Goal: Task Accomplishment & Management: Manage account settings

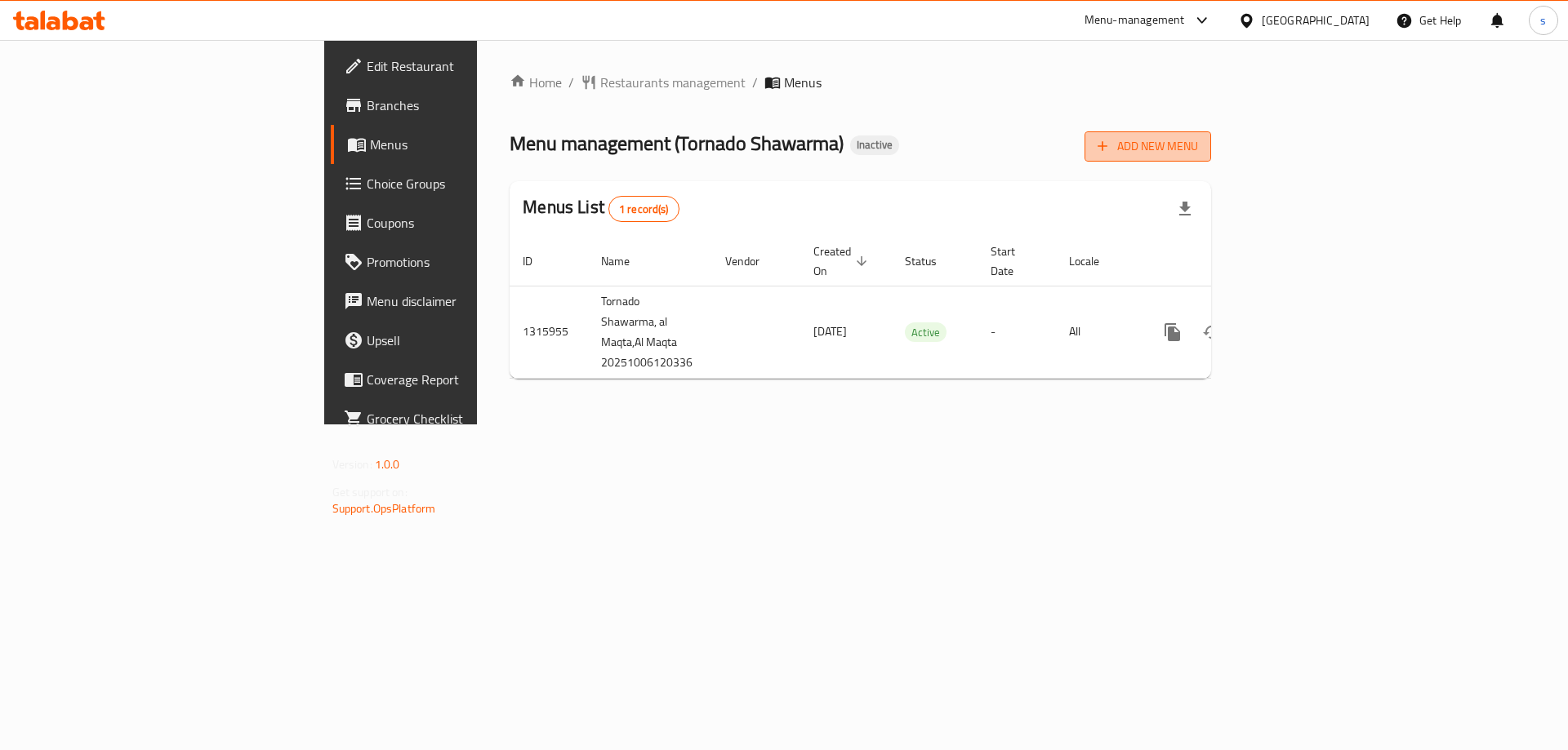
click at [1198, 137] on span "Add New Menu" at bounding box center [1148, 146] width 100 height 20
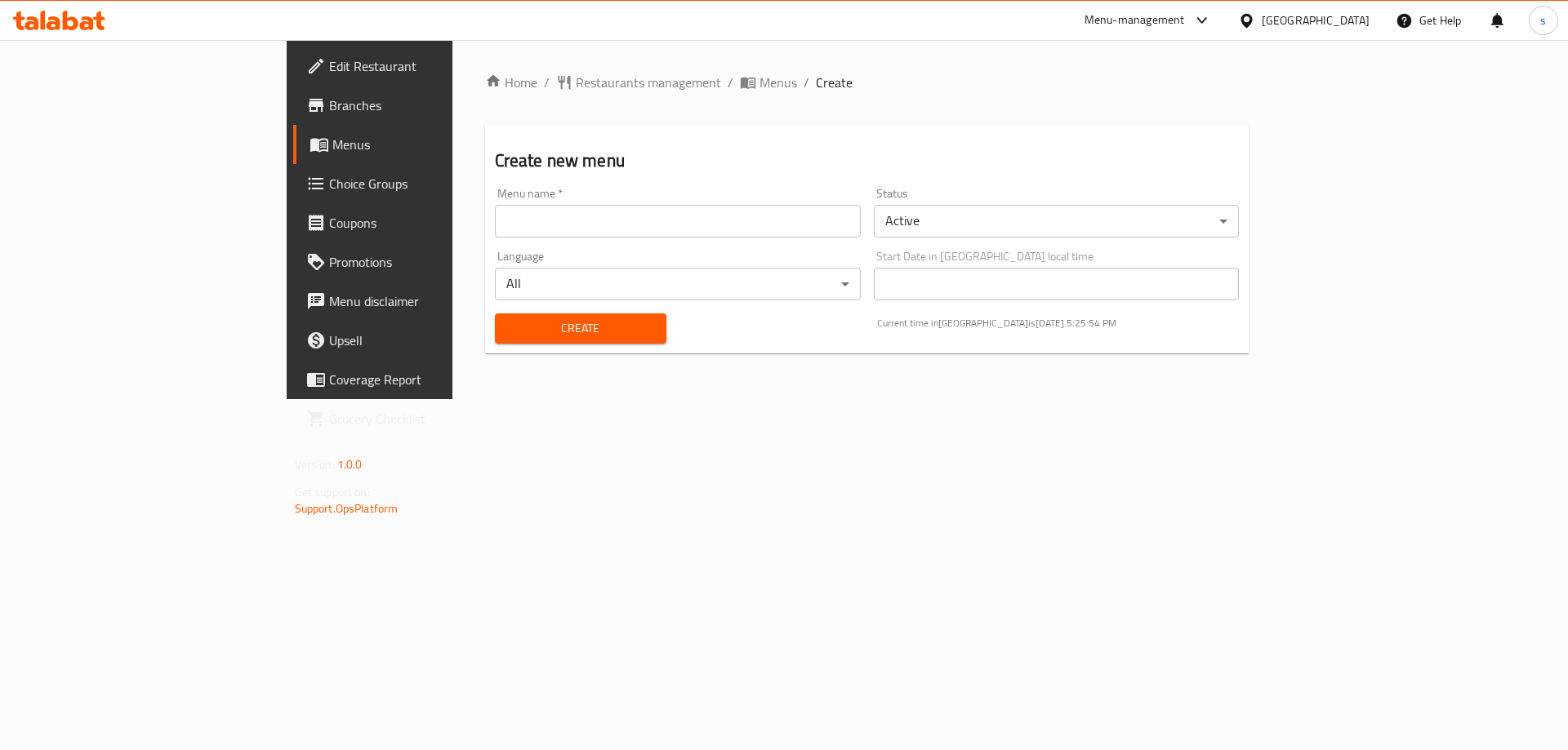
click at [668, 230] on input "text" at bounding box center [678, 221] width 366 height 33
type input "[DATE]"
click at [495, 314] on button "Create" at bounding box center [581, 328] width 171 height 30
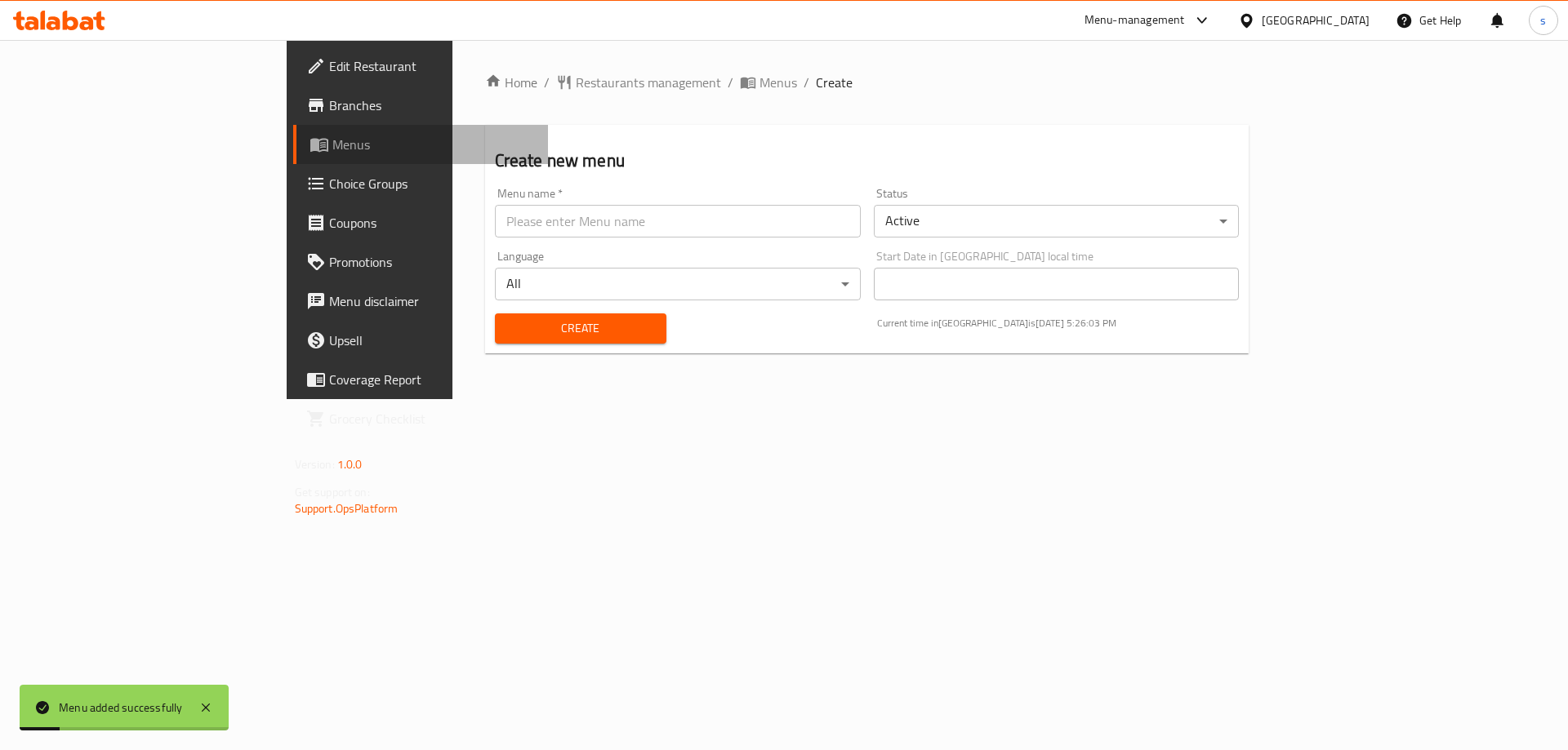
click at [332, 142] on span "Menus" at bounding box center [433, 144] width 203 height 19
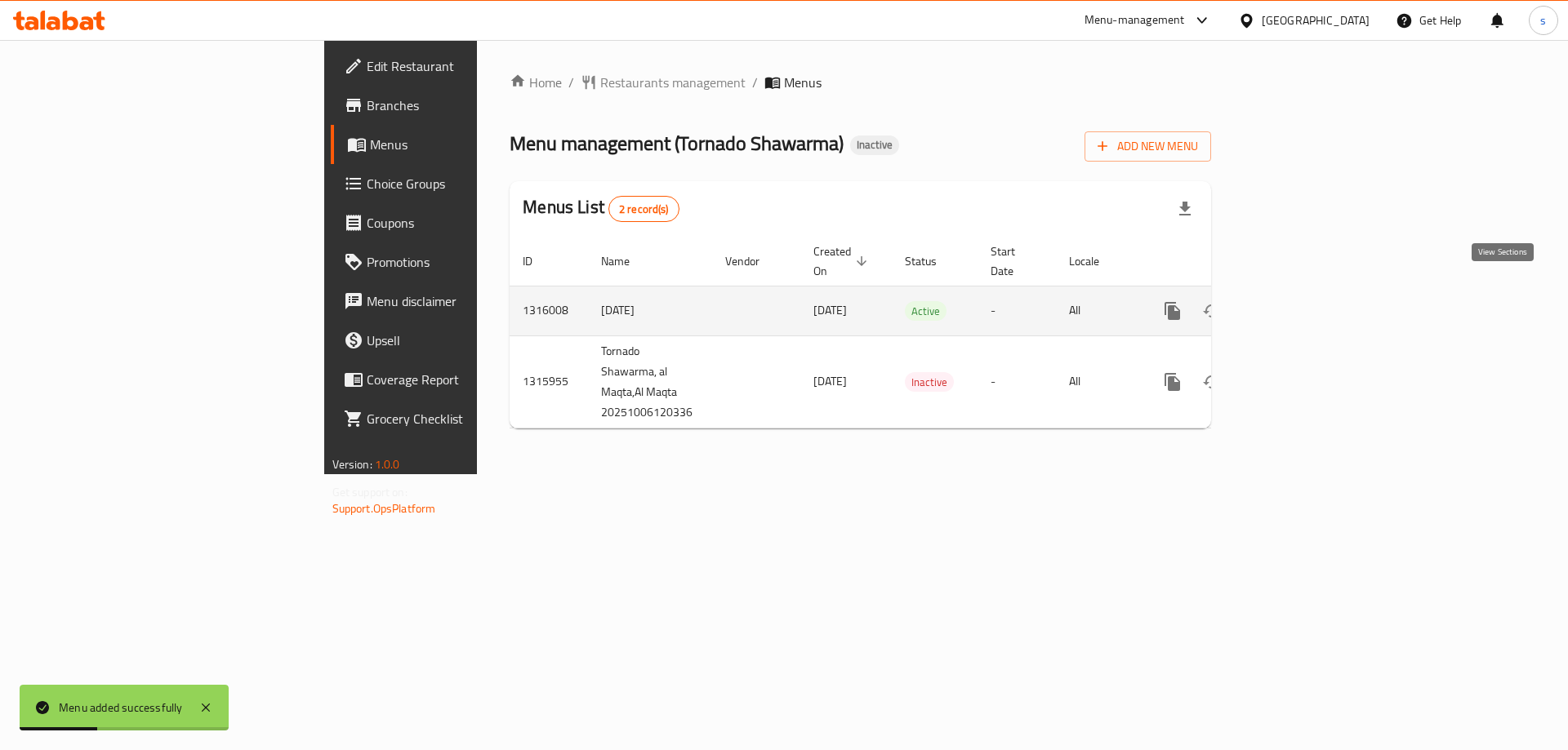
click at [1310, 292] on link "enhanced table" at bounding box center [1290, 311] width 39 height 39
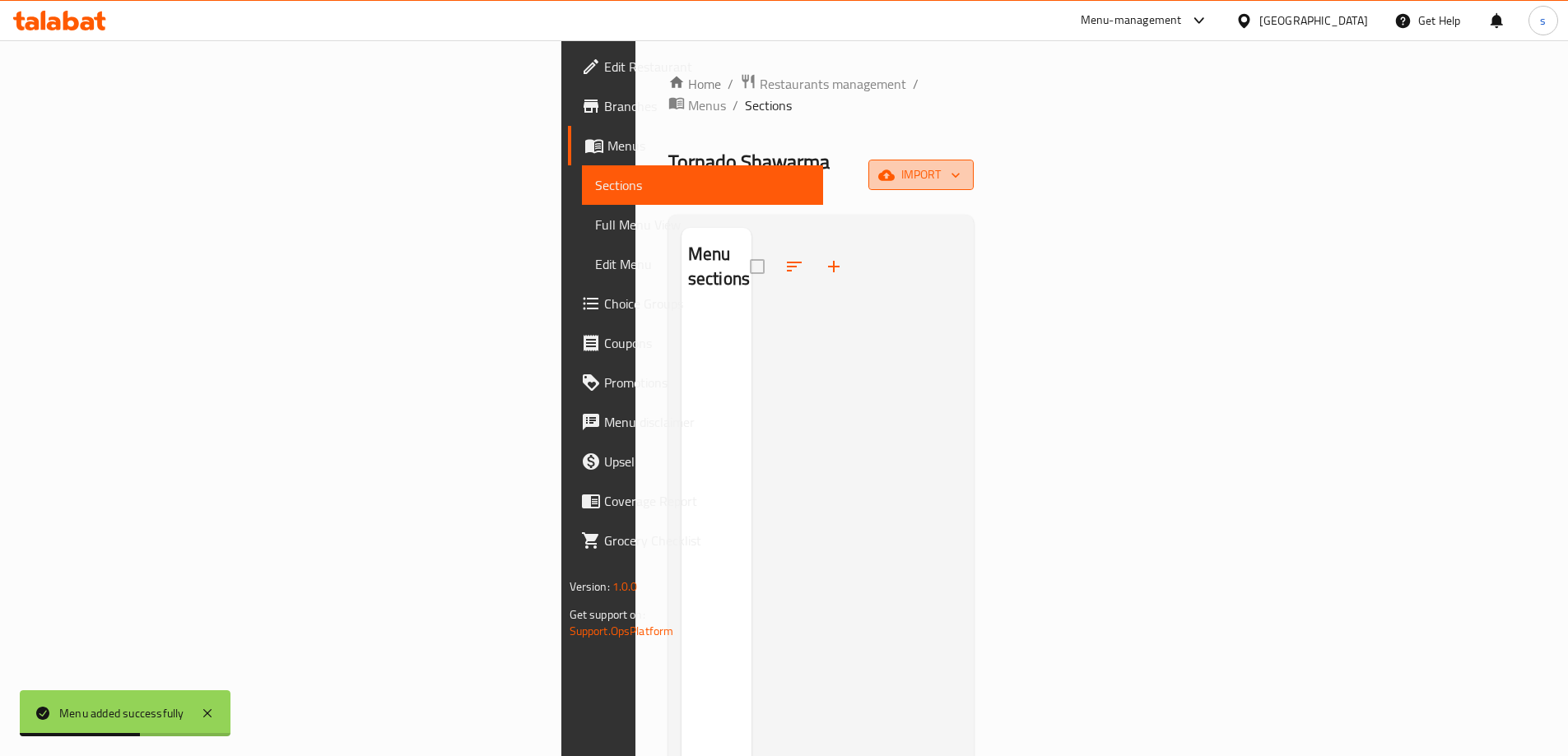
click at [961, 165] on span "import" at bounding box center [920, 175] width 79 height 20
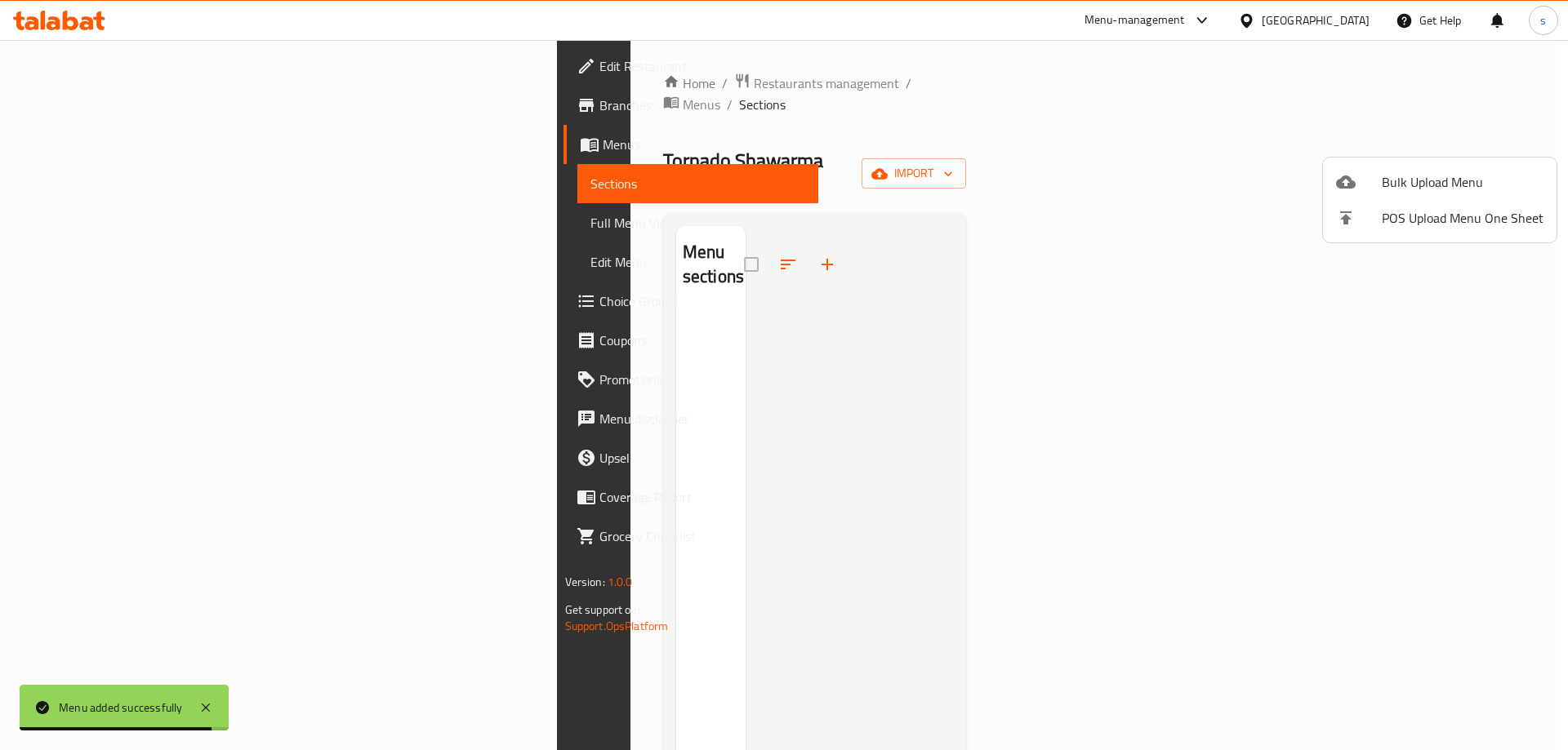
drag, startPoint x: 941, startPoint y: 363, endPoint x: 1004, endPoint y: 305, distance: 85.6
click at [941, 363] on div at bounding box center [784, 375] width 1568 height 750
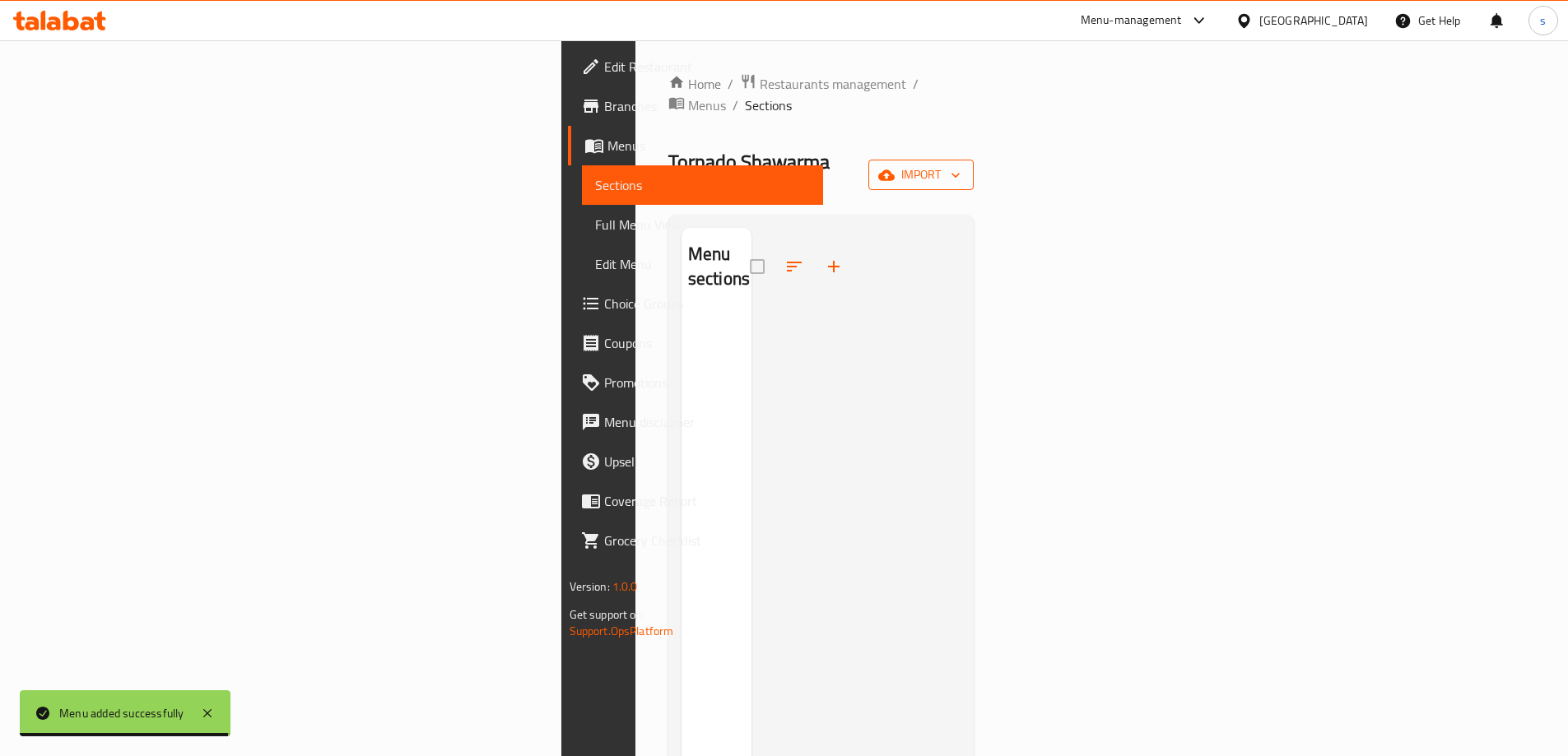
click at [961, 165] on span "import" at bounding box center [920, 175] width 79 height 20
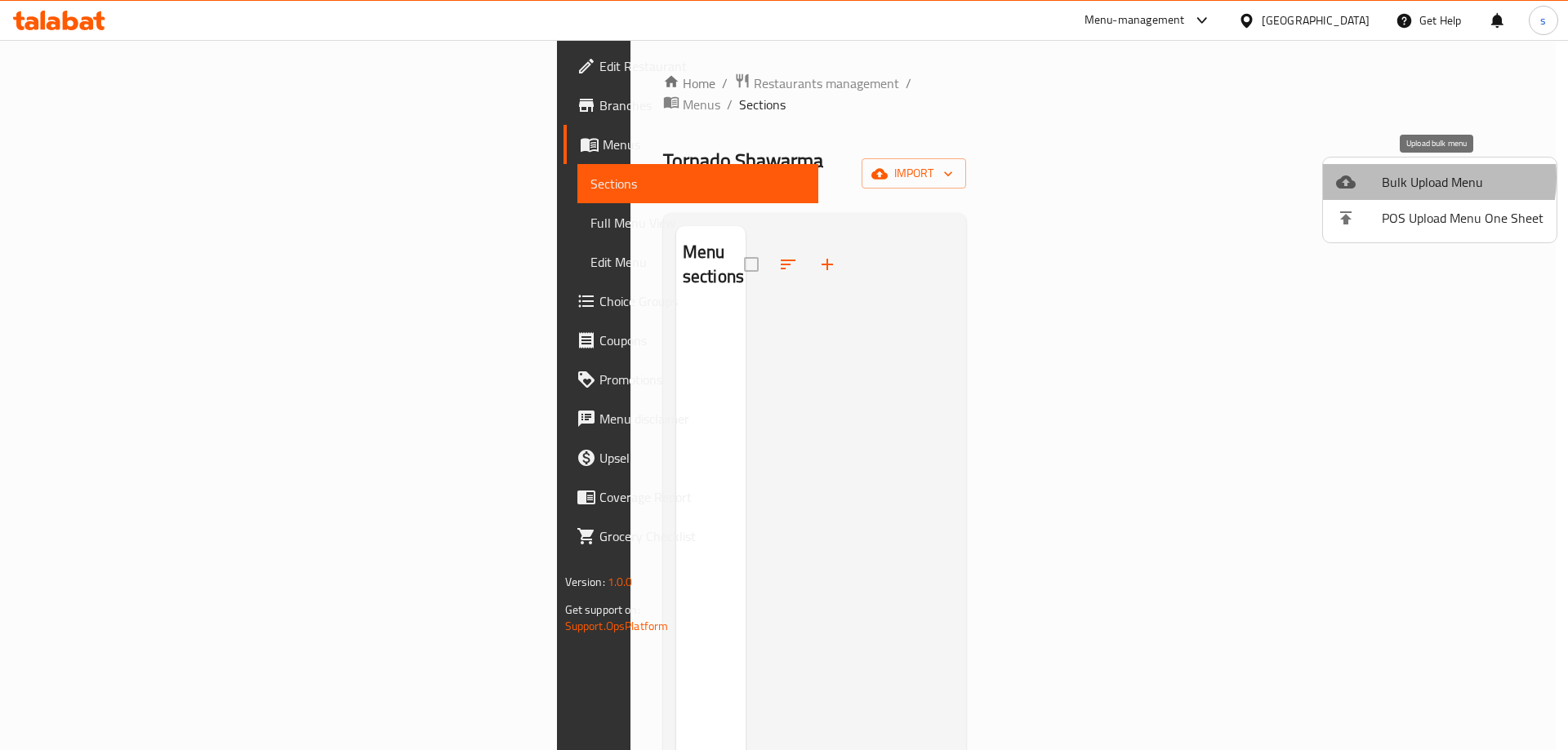
click at [1411, 178] on span "Bulk Upload Menu" at bounding box center [1463, 182] width 162 height 19
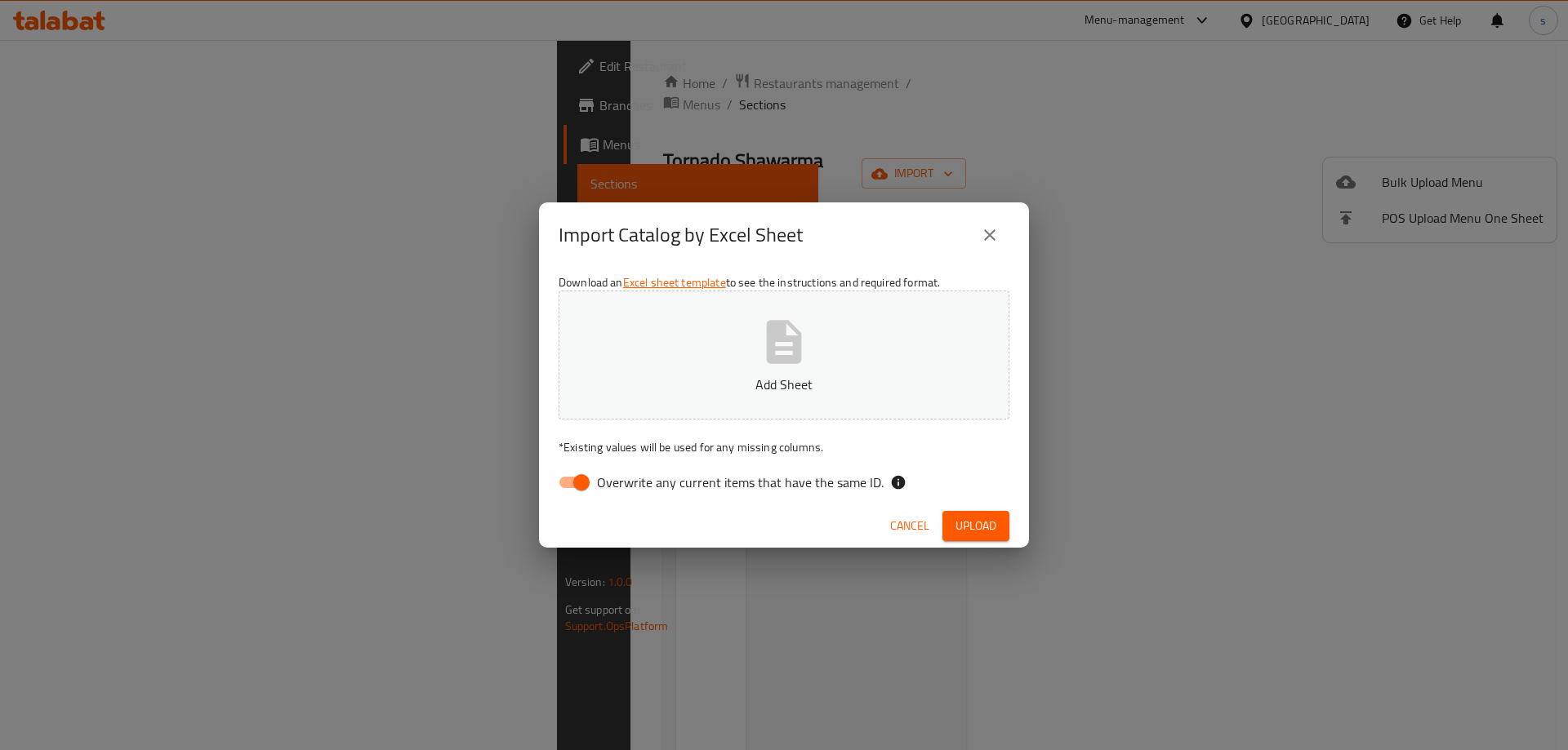
click at [566, 474] on input "Overwrite any current items that have the same ID." at bounding box center [581, 482] width 93 height 31
checkbox input "false"
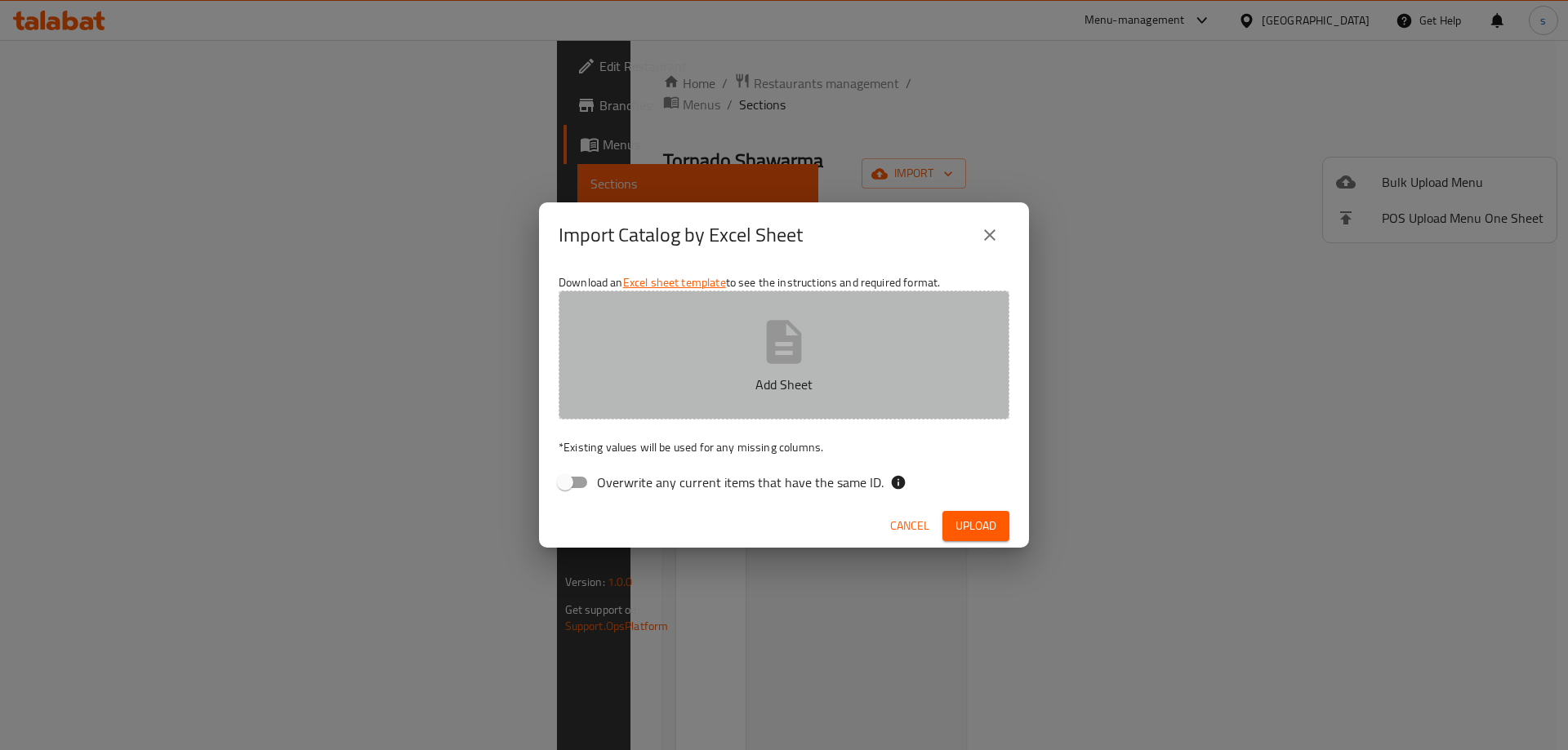
click at [692, 395] on button "Add Sheet" at bounding box center [784, 355] width 451 height 129
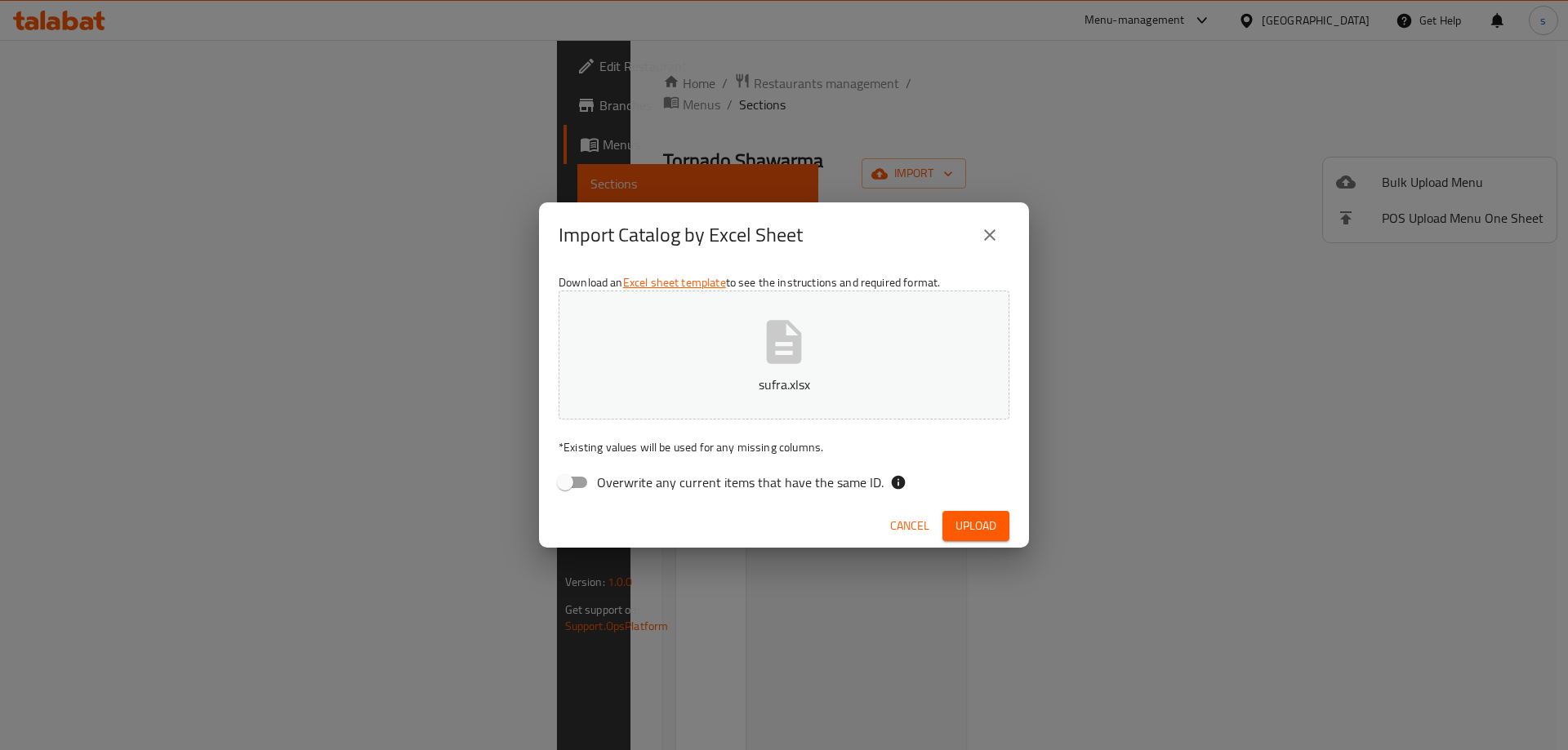
click at [975, 524] on span "Upload" at bounding box center [976, 526] width 40 height 20
click at [798, 362] on icon "button" at bounding box center [784, 341] width 35 height 43
click at [975, 529] on span "Upload" at bounding box center [976, 526] width 40 height 20
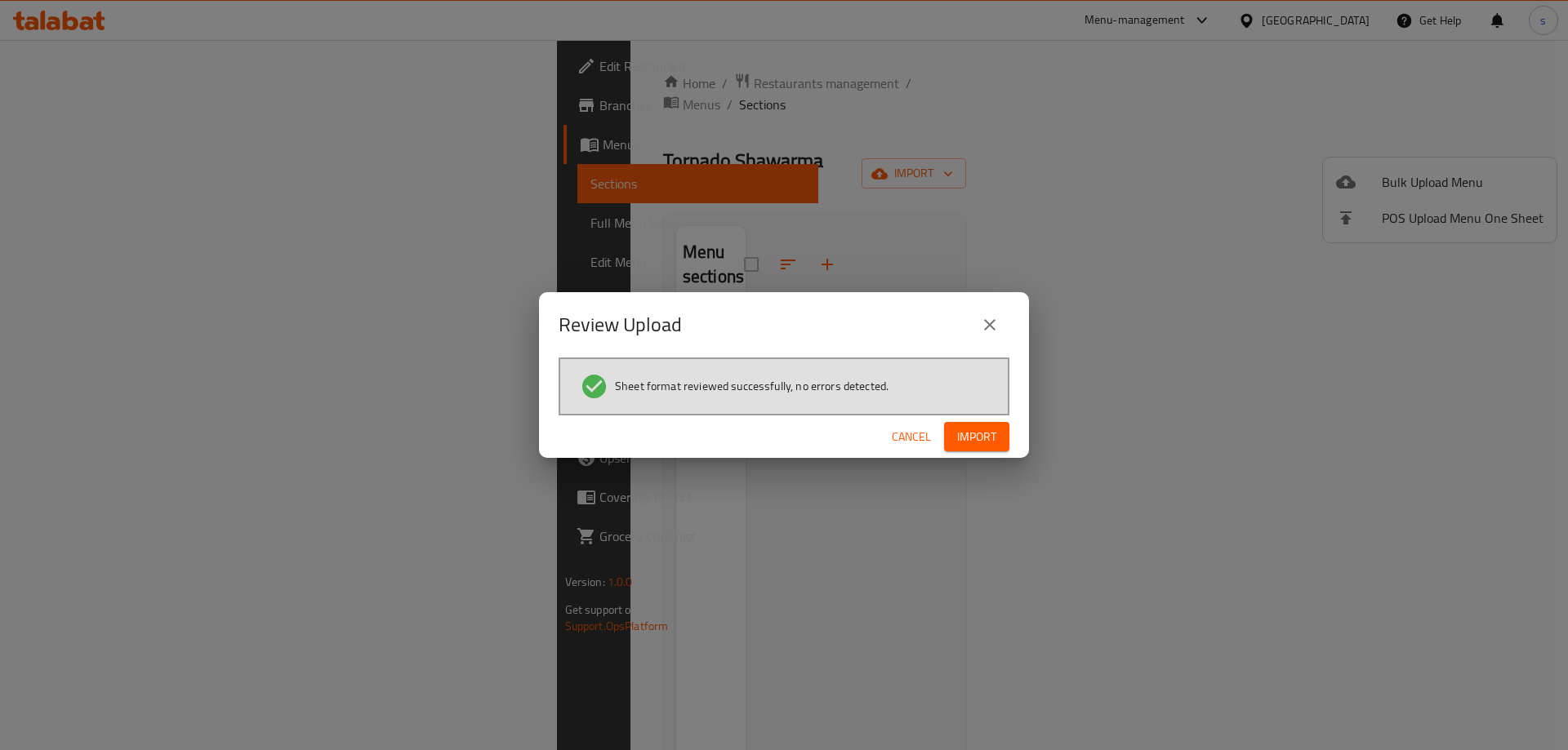
click at [980, 449] on button "Import" at bounding box center [977, 436] width 65 height 30
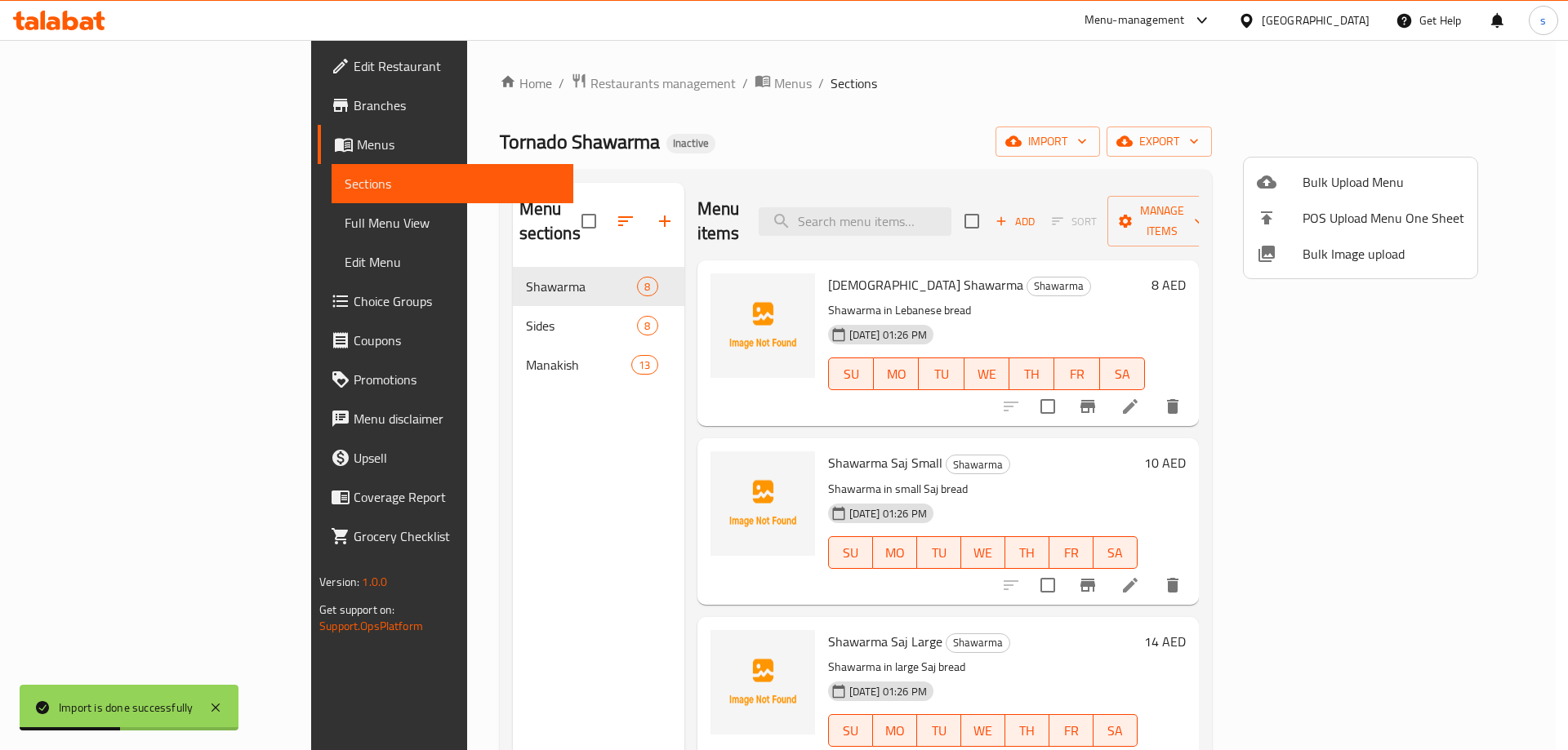
click at [78, 227] on div at bounding box center [784, 375] width 1568 height 750
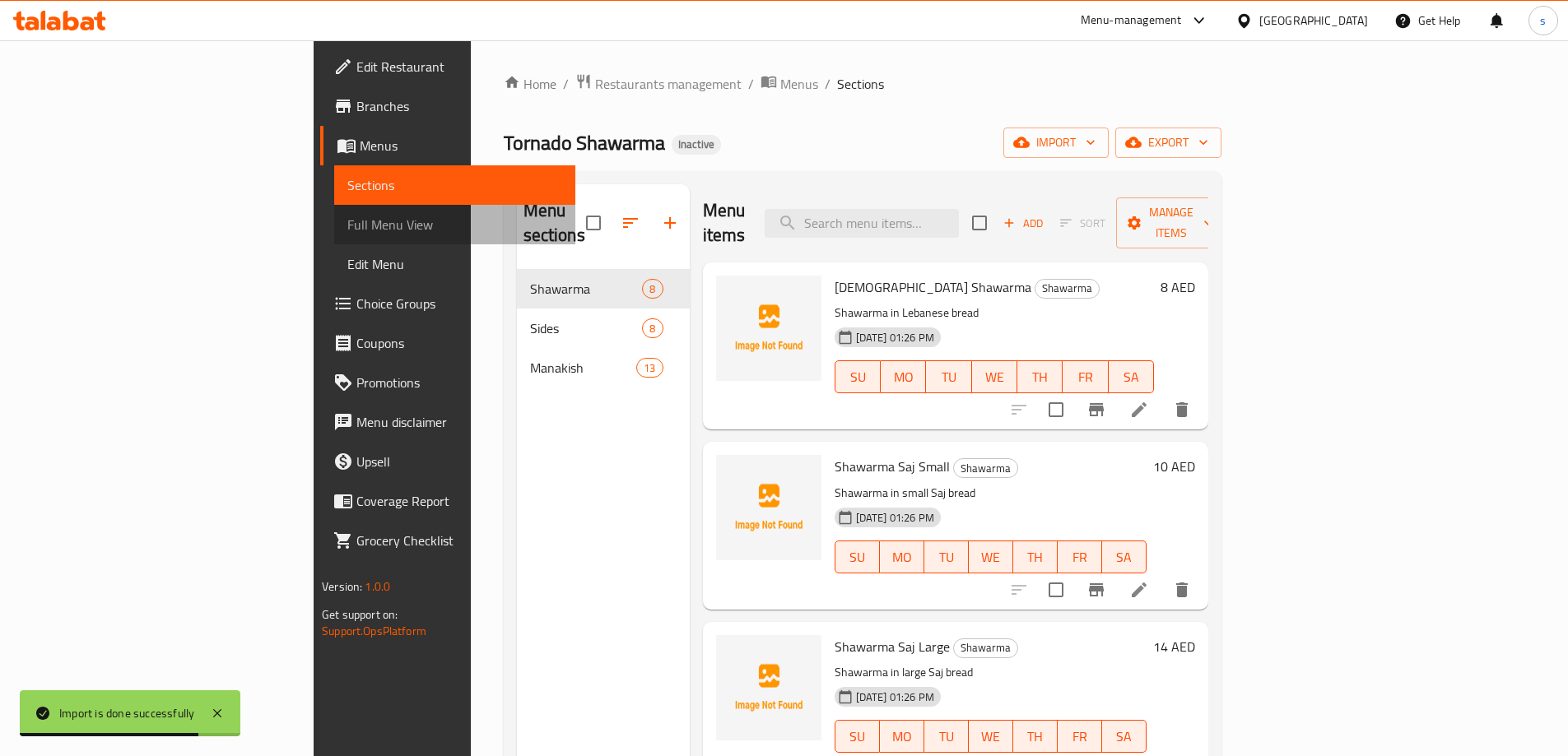
click at [348, 231] on span "Full Menu View" at bounding box center [454, 224] width 215 height 19
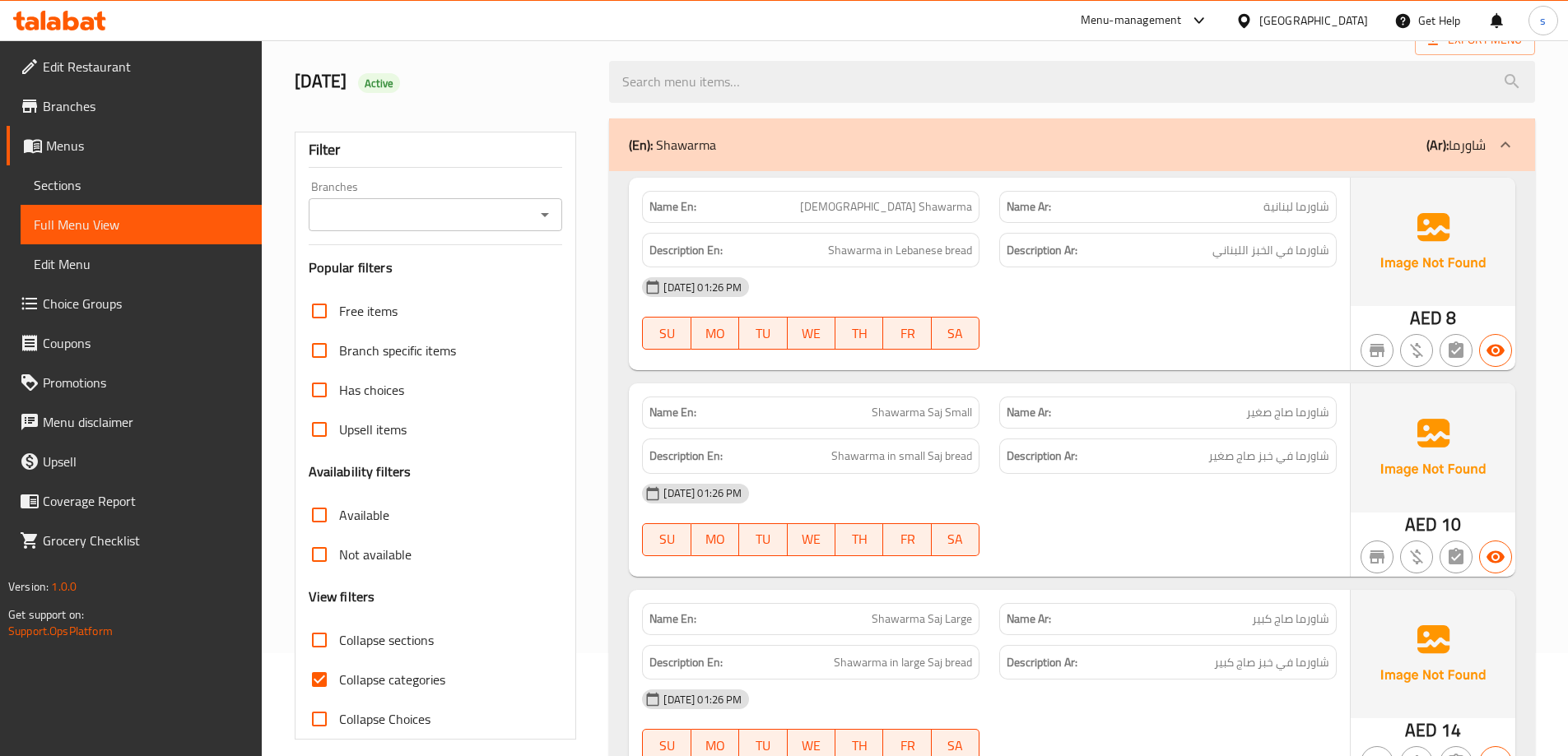
scroll to position [247, 0]
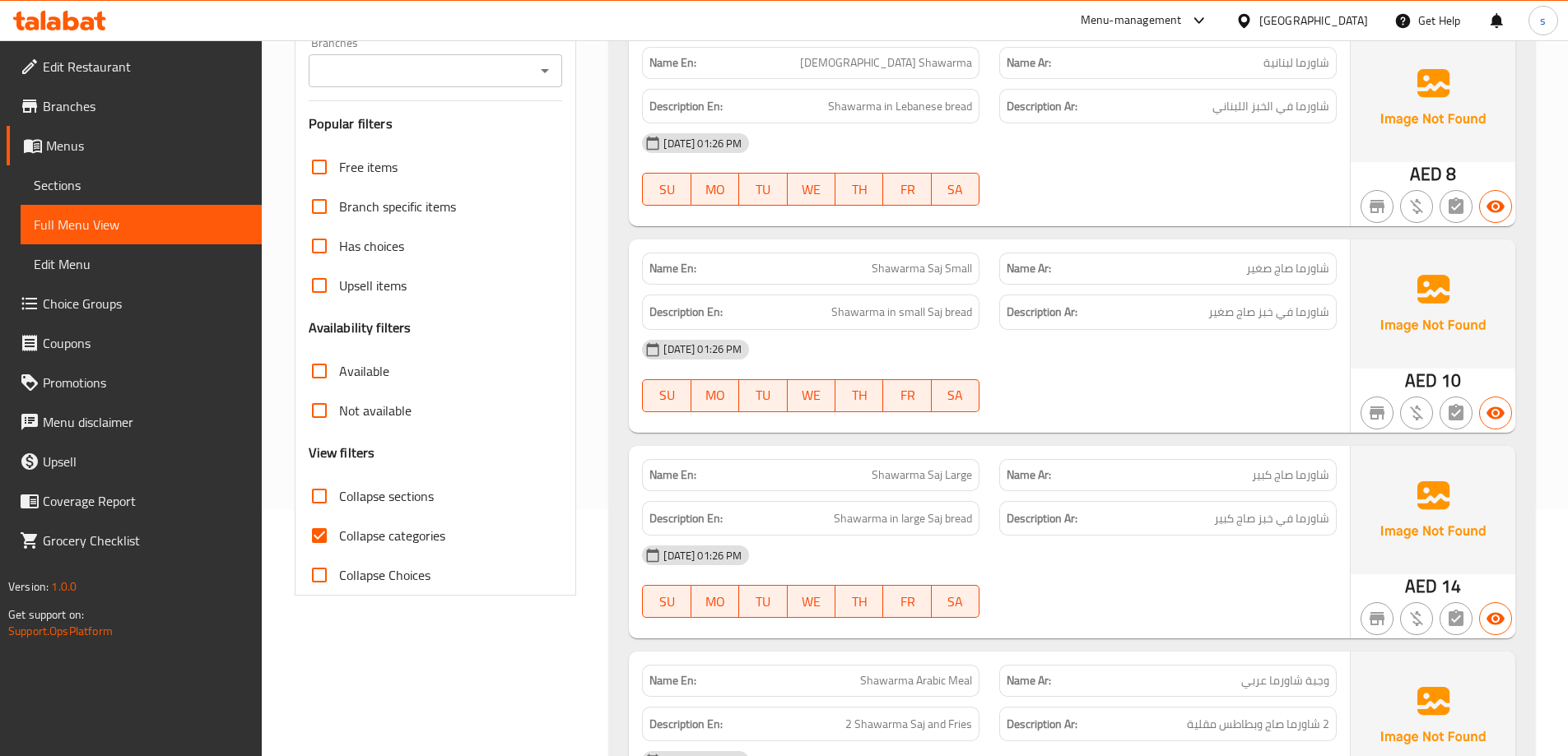
click at [319, 516] on input "Collapse categories" at bounding box center [319, 536] width 40 height 40
checkbox input "false"
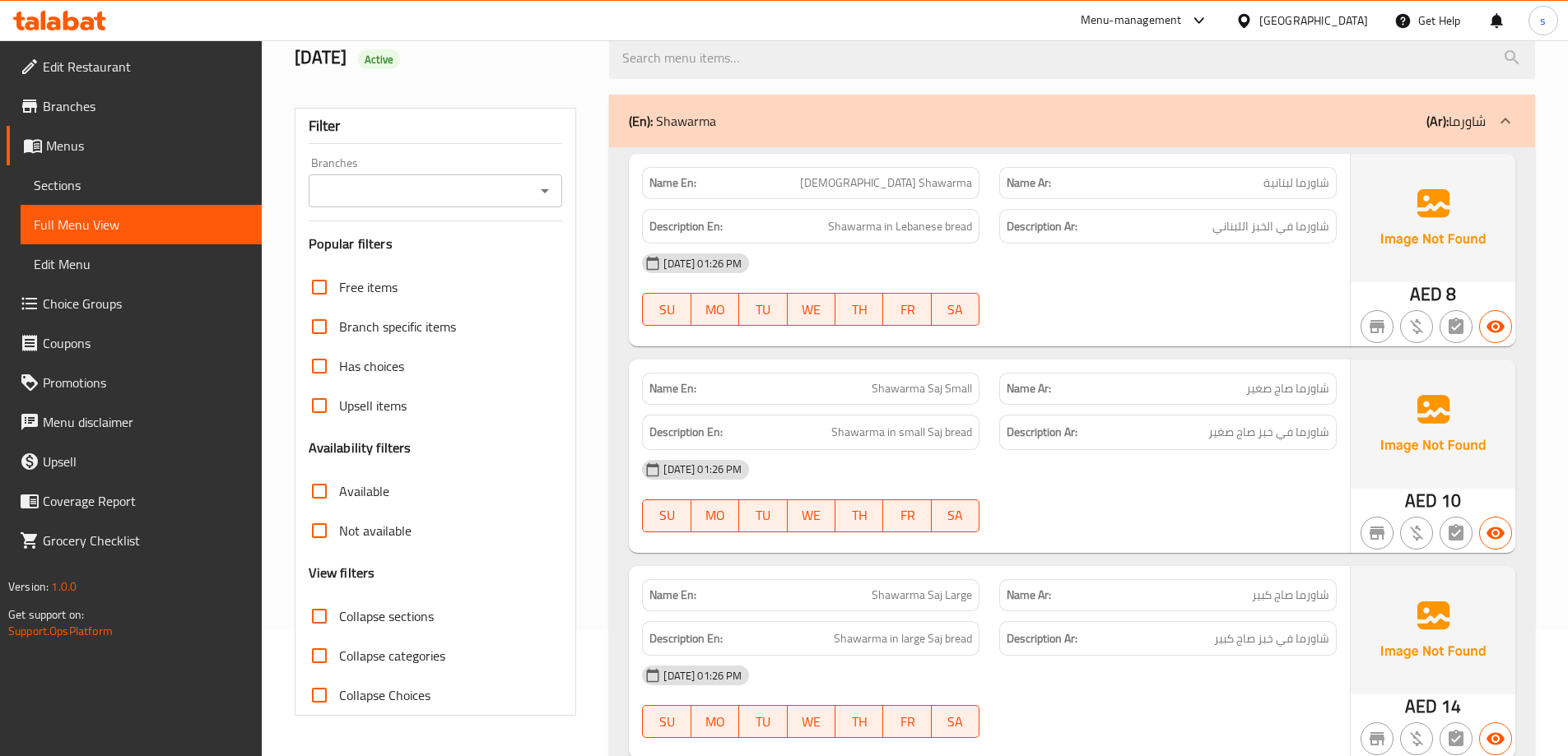
scroll to position [165, 0]
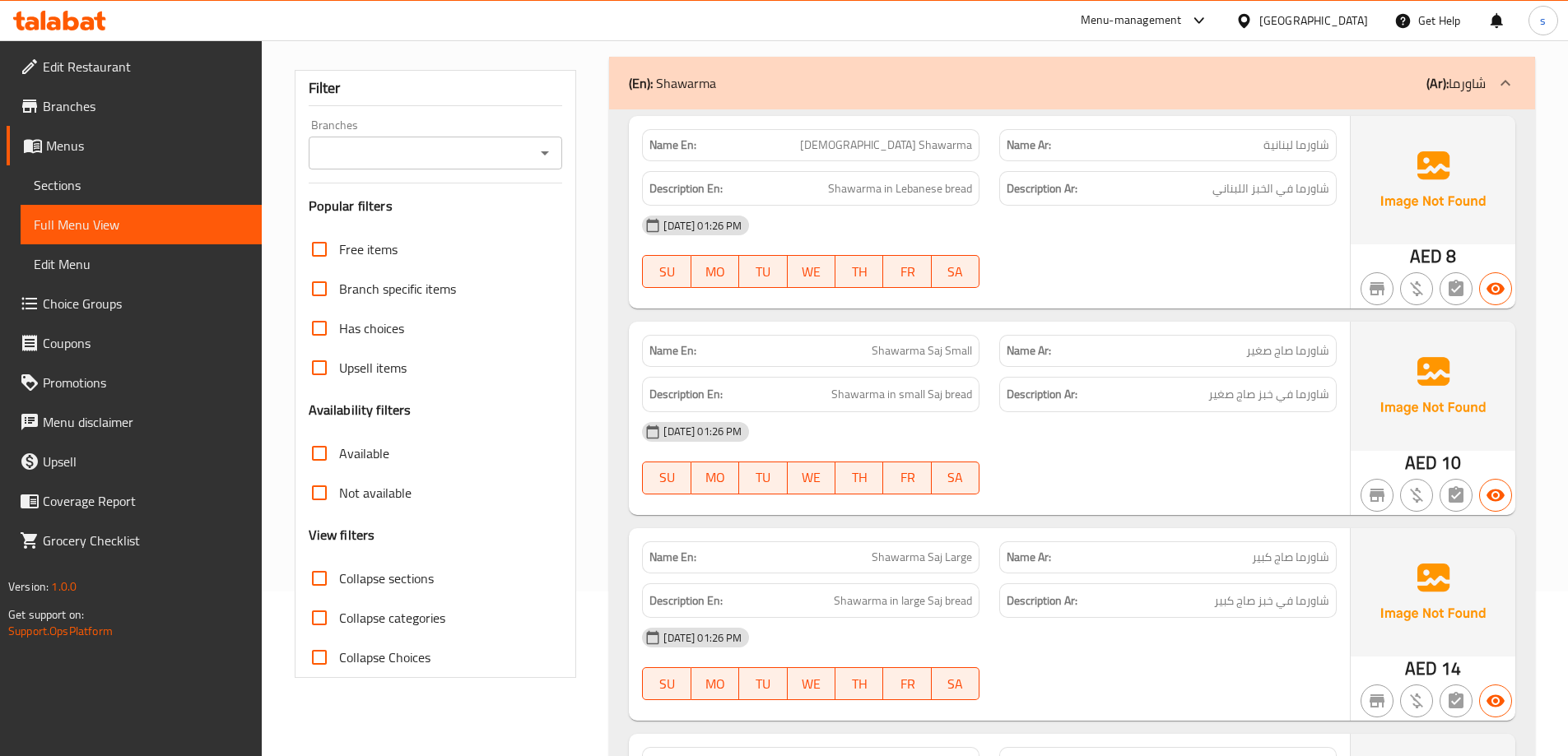
click at [917, 346] on span "Shawarma Saj Small" at bounding box center [921, 351] width 100 height 17
drag, startPoint x: 943, startPoint y: 354, endPoint x: 905, endPoint y: 345, distance: 39.1
click at [905, 345] on span "Shawarma Saj Small" at bounding box center [921, 351] width 100 height 17
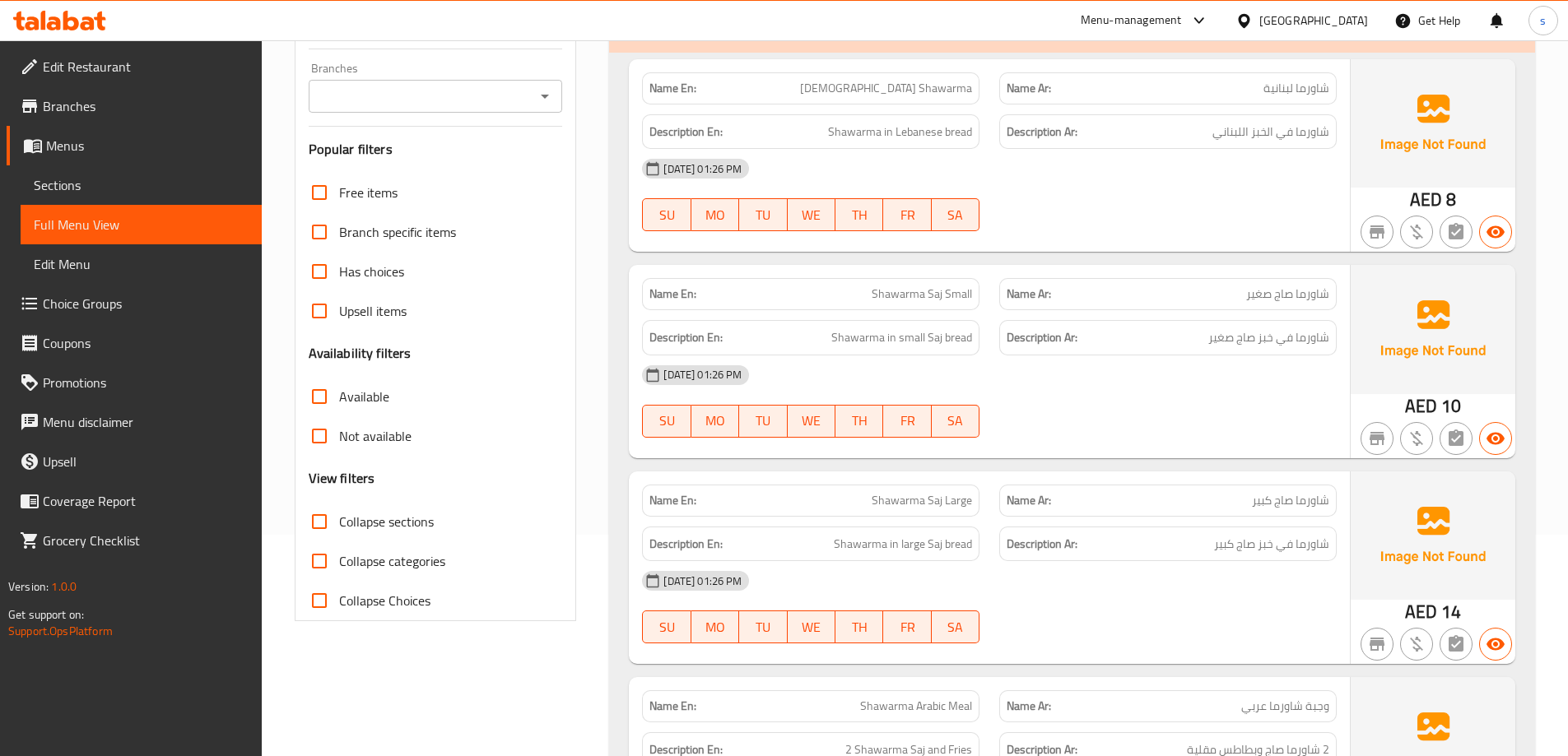
scroll to position [247, 0]
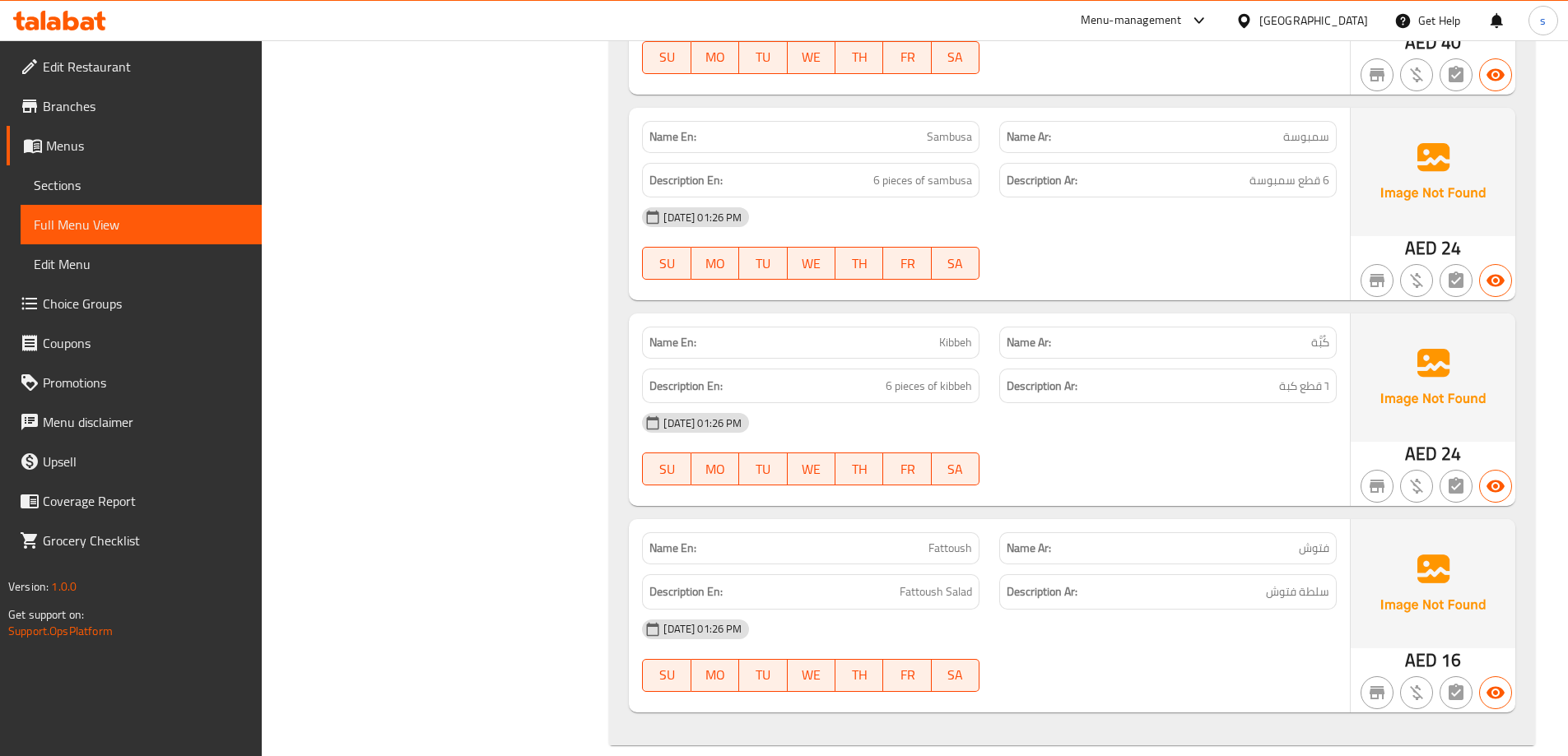
scroll to position [5892, 0]
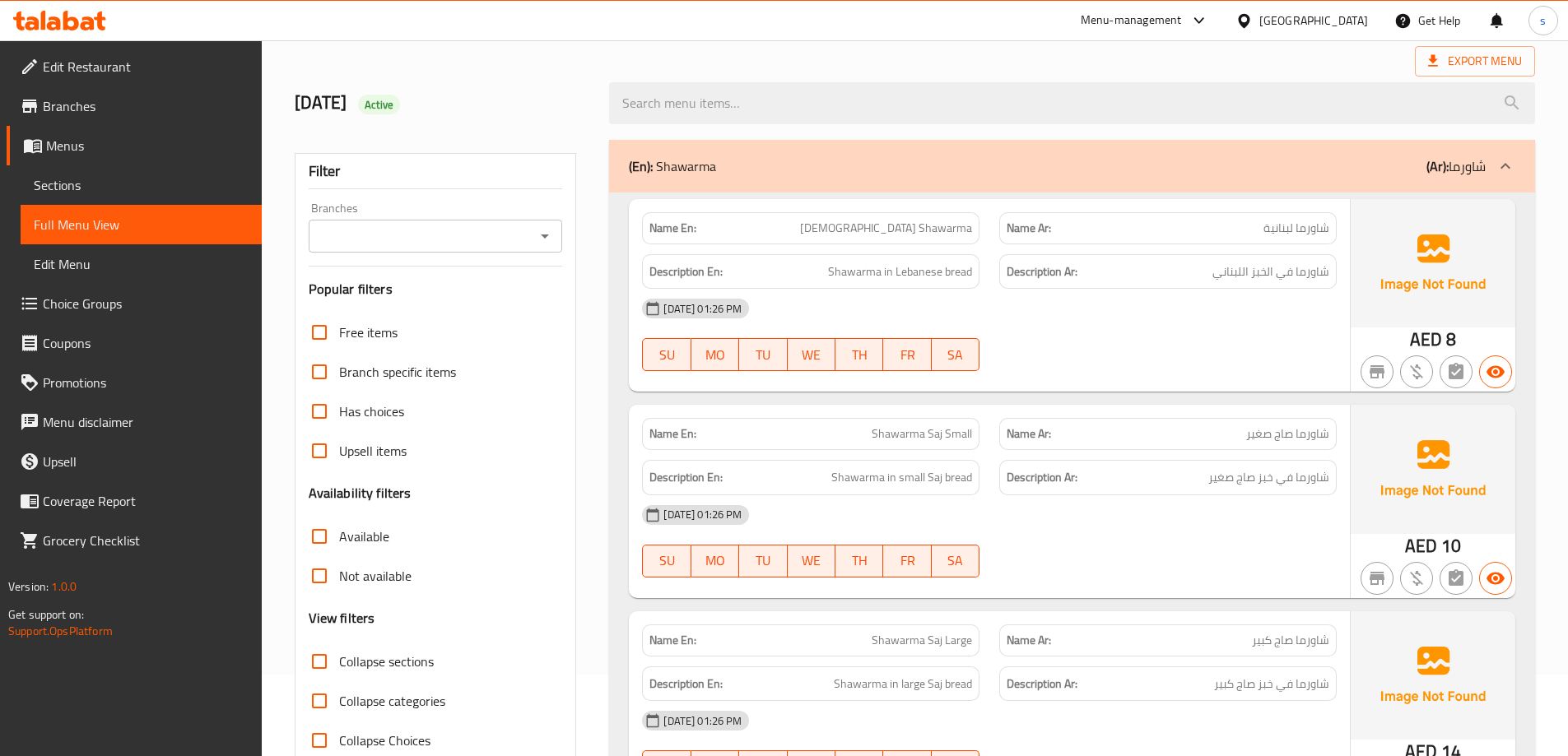
scroll to position [82, 0]
drag, startPoint x: 831, startPoint y: 474, endPoint x: 999, endPoint y: 499, distance: 169.8
click at [988, 480] on div "Description En: Shawarma in small Saj bread" at bounding box center [811, 477] width 357 height 55
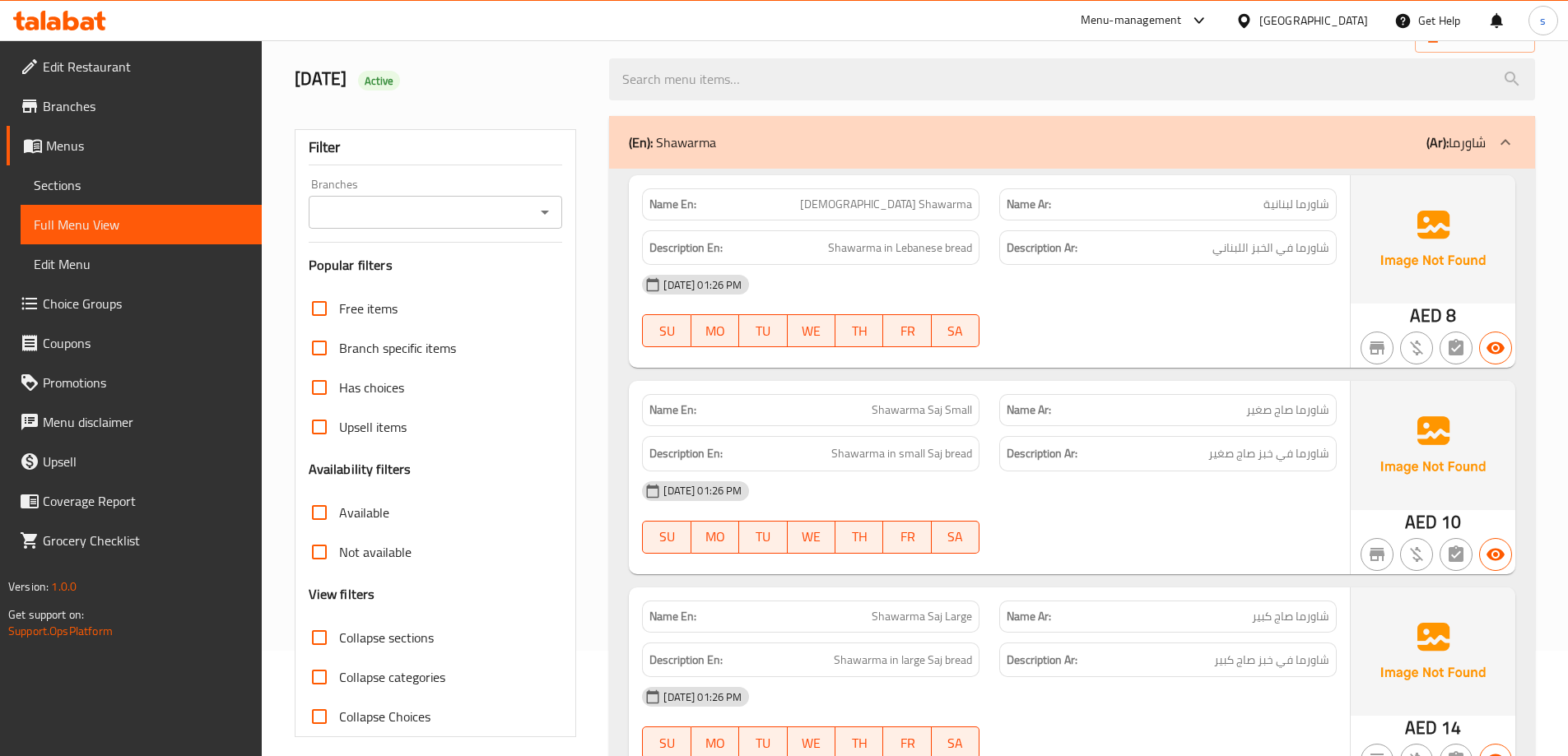
scroll to position [0, 0]
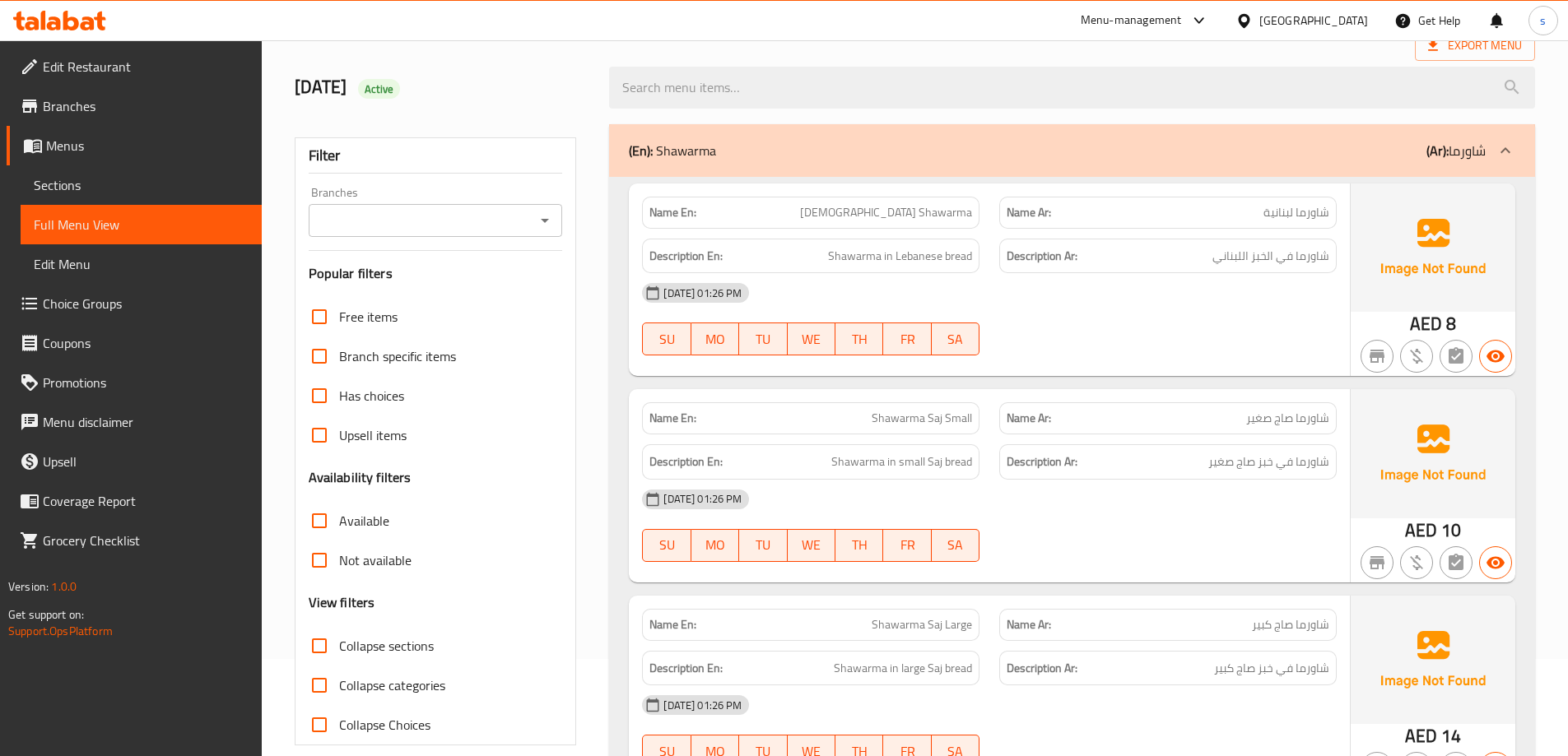
scroll to position [49, 0]
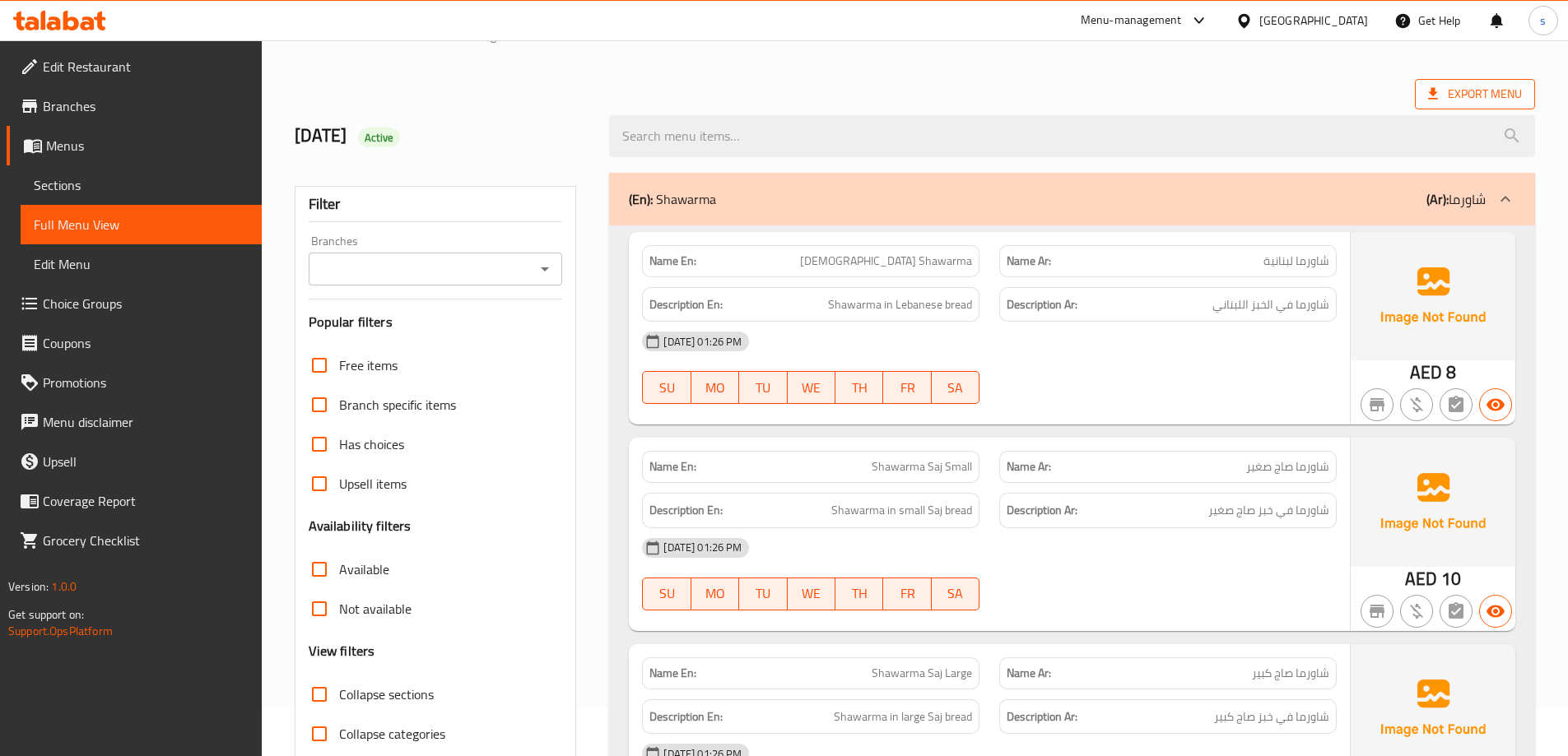
click at [1481, 97] on span "Export Menu" at bounding box center [1475, 93] width 94 height 20
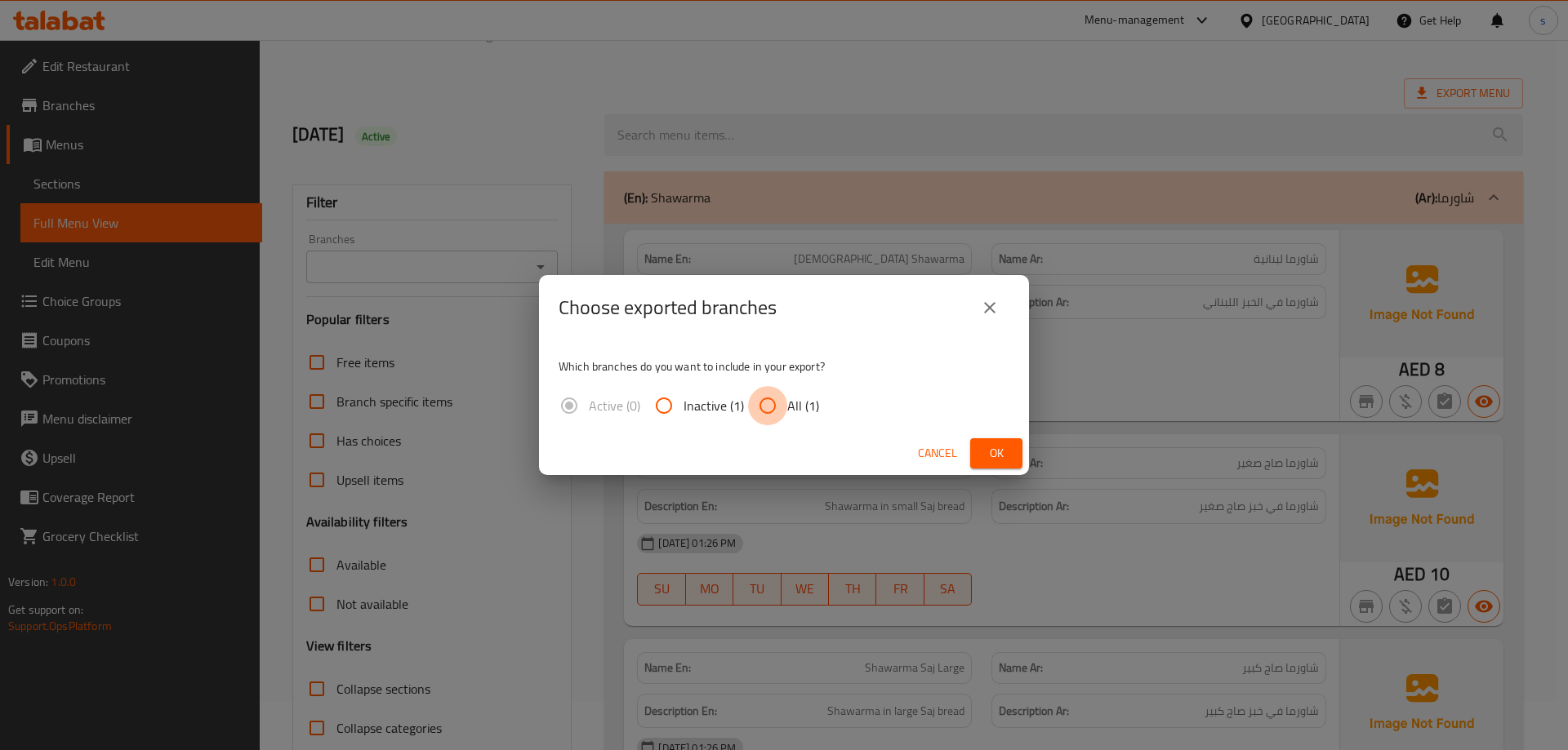
click at [781, 406] on input "All (1)" at bounding box center [768, 405] width 39 height 39
radio input "true"
click at [1002, 450] on span "Ok" at bounding box center [996, 453] width 26 height 20
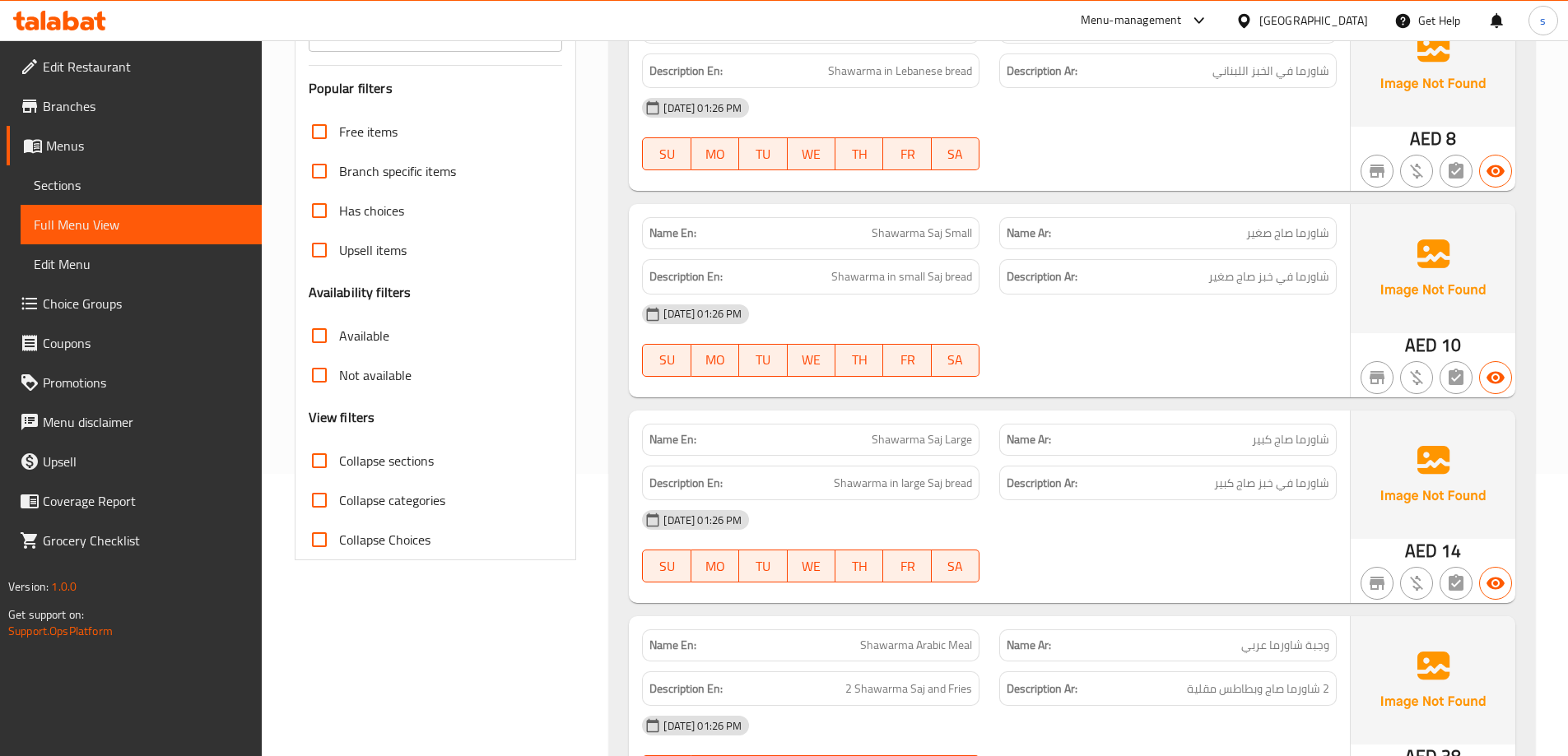
scroll to position [378, 0]
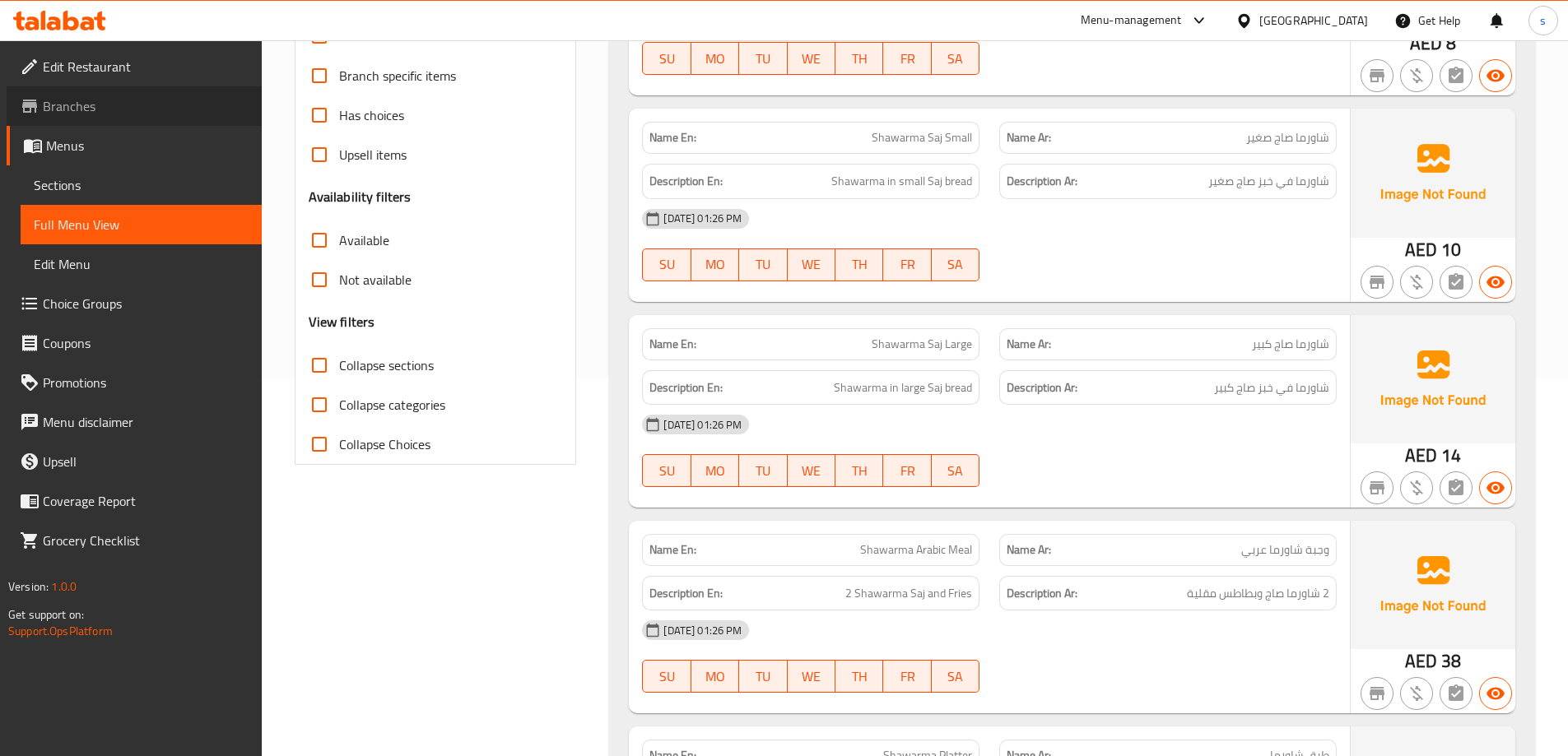
click at [86, 106] on span "Branches" at bounding box center [146, 106] width 206 height 19
